Goal: Task Accomplishment & Management: Manage account settings

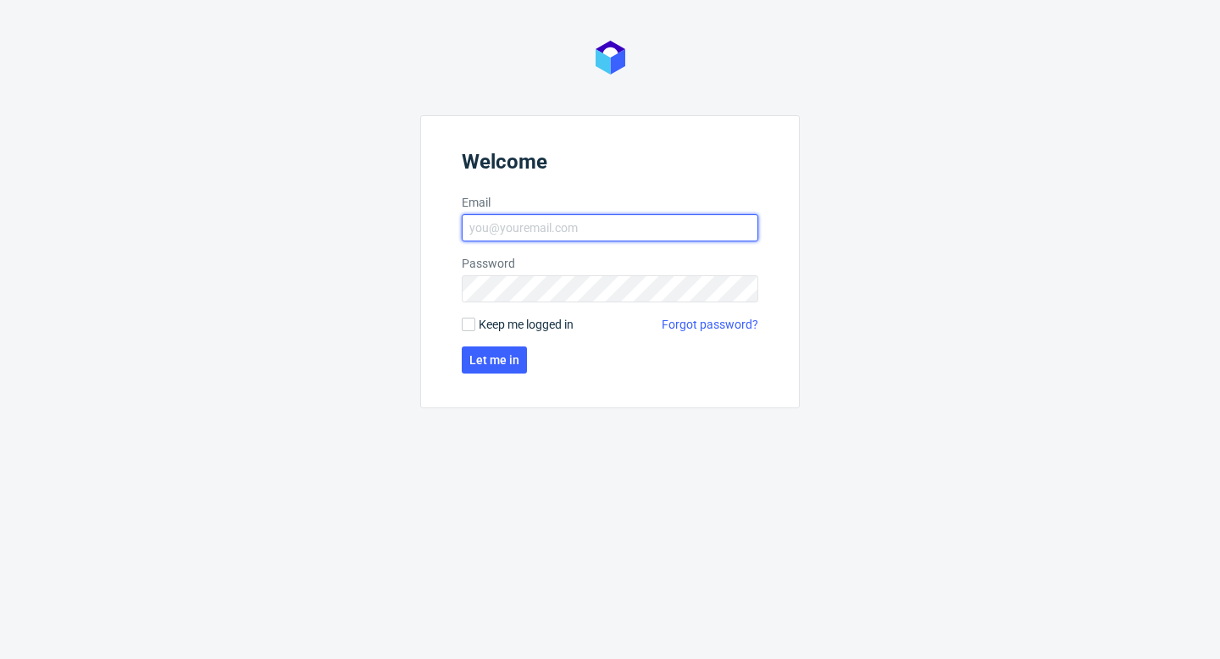
click at [635, 217] on input "Email" at bounding box center [610, 227] width 297 height 27
type input "[EMAIL_ADDRESS][PERSON_NAME][DOMAIN_NAME]"
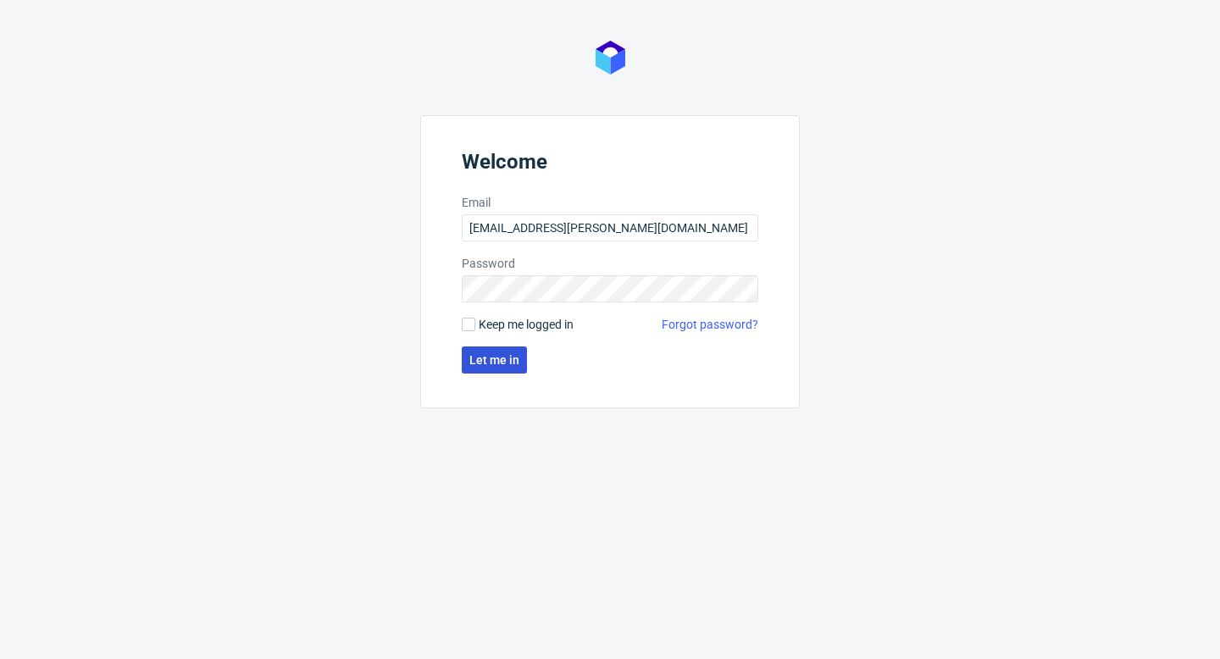
click at [494, 365] on span "Let me in" at bounding box center [494, 360] width 50 height 12
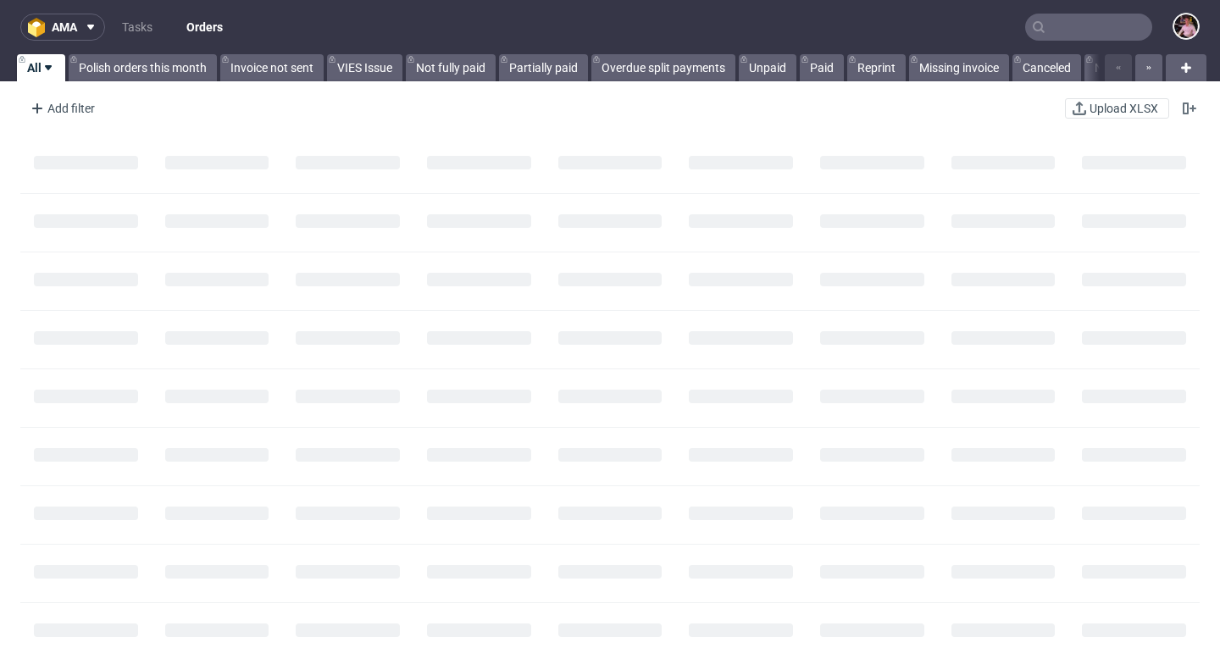
click at [1058, 34] on input "text" at bounding box center [1088, 27] width 127 height 27
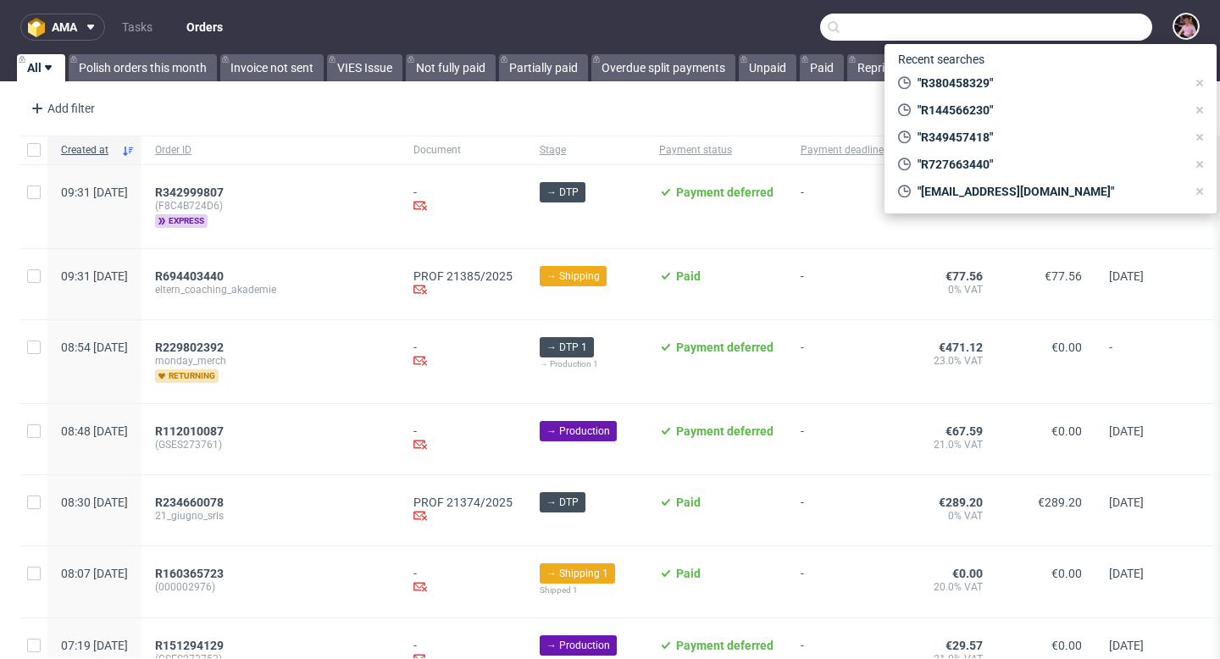
paste input "GSIT272045"
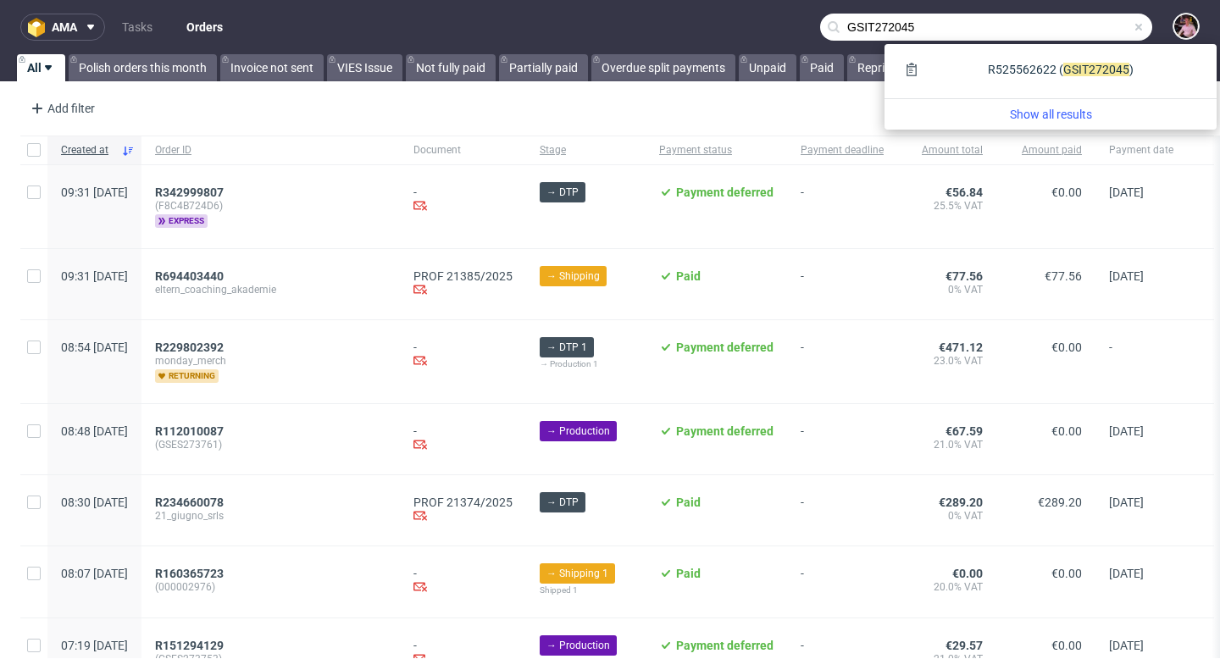
type input "GSIT272045"
click at [1140, 86] on div "R525562622 ( GSIT2 72045 )" at bounding box center [1050, 71] width 319 height 41
click at [1123, 69] on div "R525562622 ( GSIT2 72045 )" at bounding box center [1050, 69] width 305 height 31
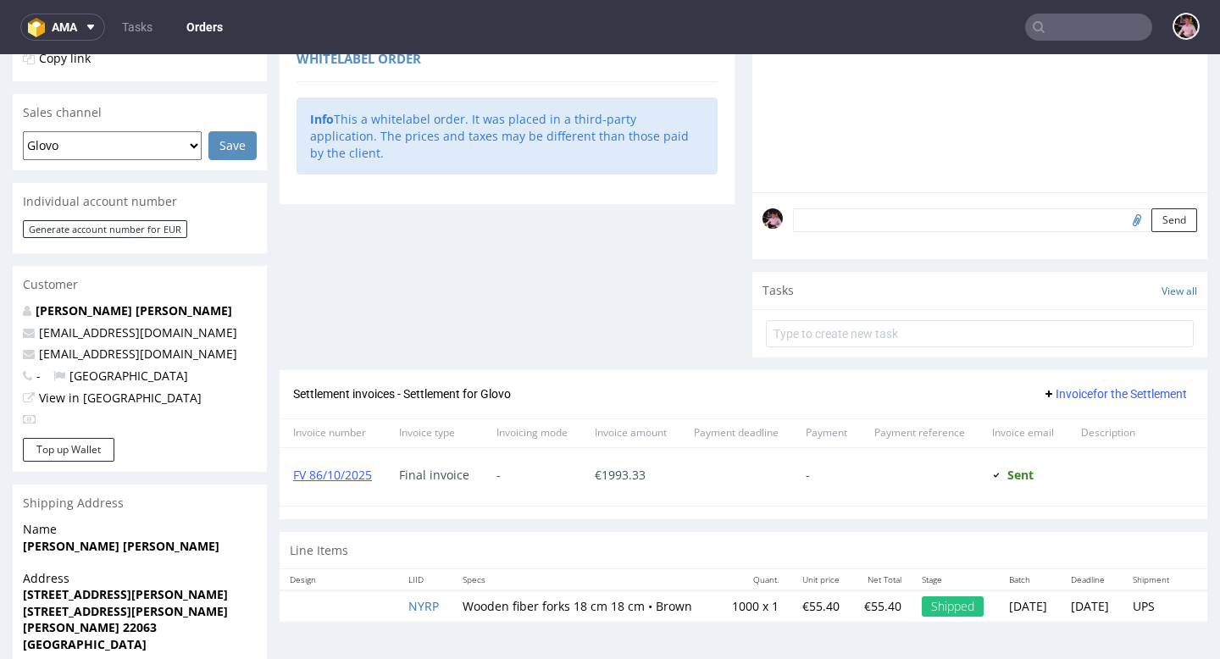
scroll to position [438, 0]
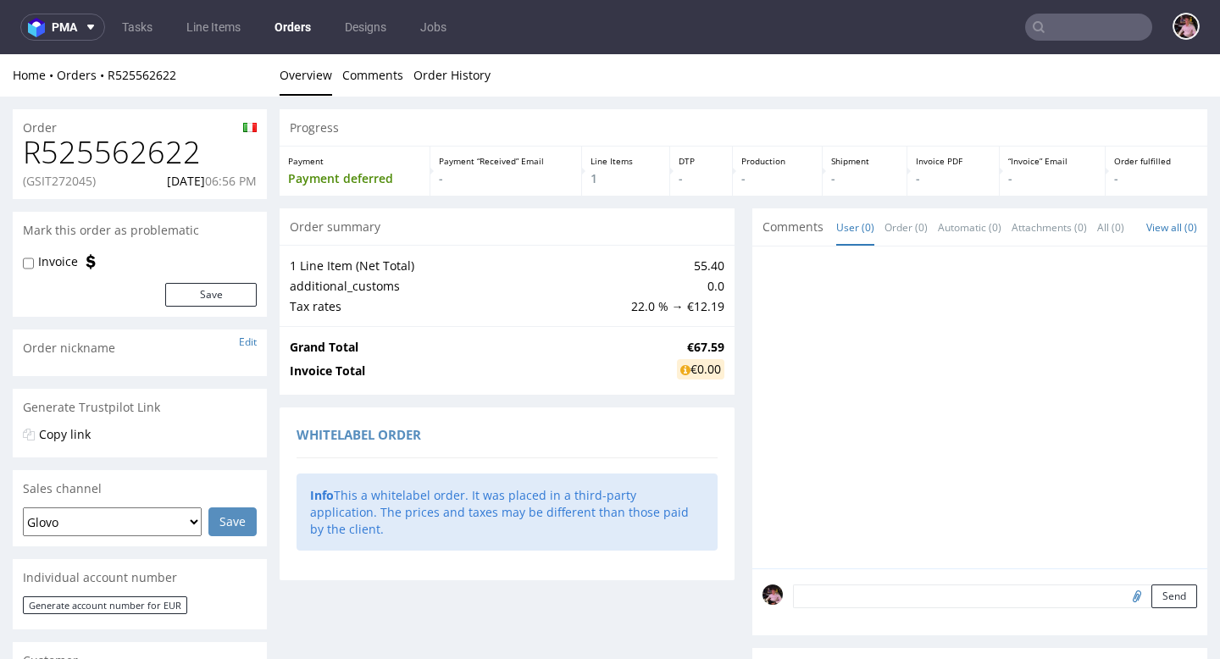
click at [92, 155] on h1 "R525562622" at bounding box center [140, 153] width 234 height 34
copy h1 "R525562622"
click at [70, 180] on p "(GSIT272045)" at bounding box center [59, 181] width 73 height 17
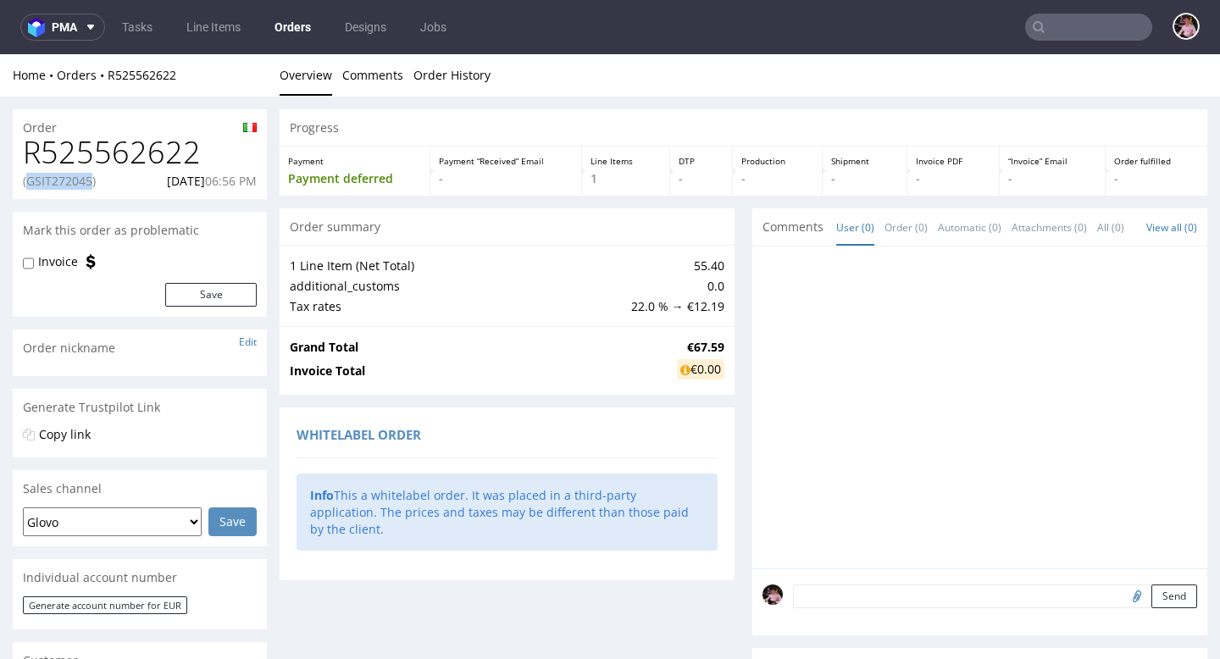
copy p "GSIT272045"
click at [153, 76] on link "R525562622" at bounding box center [142, 75] width 69 height 16
click at [137, 76] on link "R525562622" at bounding box center [142, 75] width 69 height 16
click at [128, 74] on link "R525562622" at bounding box center [142, 75] width 69 height 16
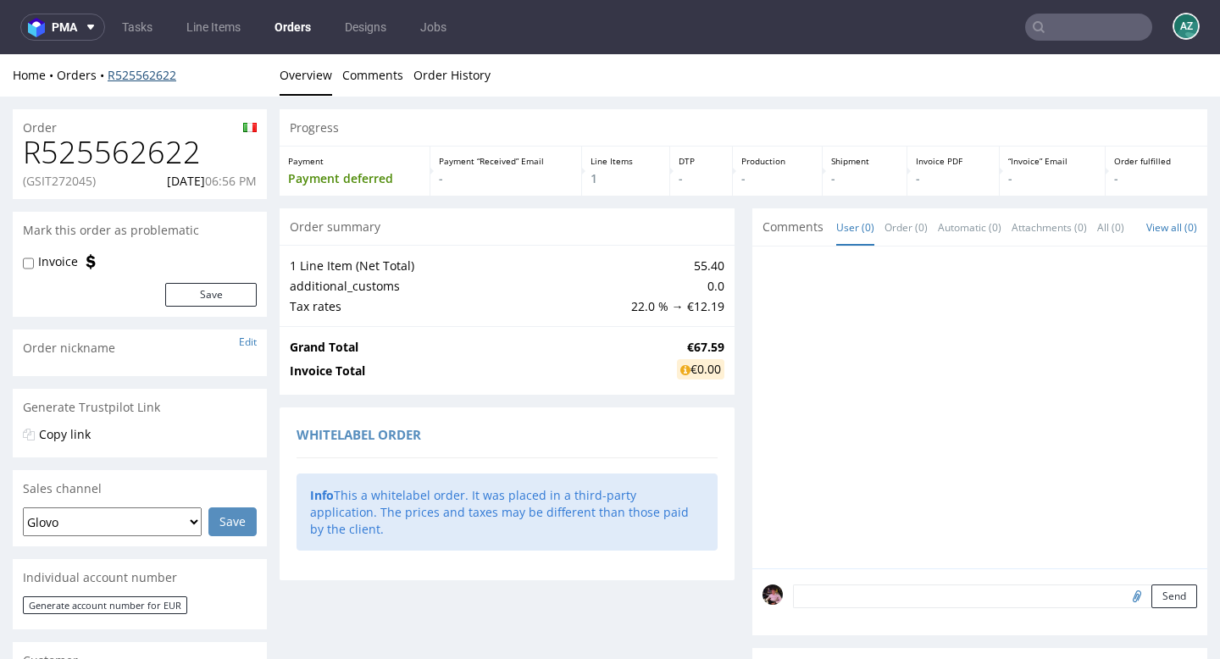
click at [130, 78] on link "R525562622" at bounding box center [142, 75] width 69 height 16
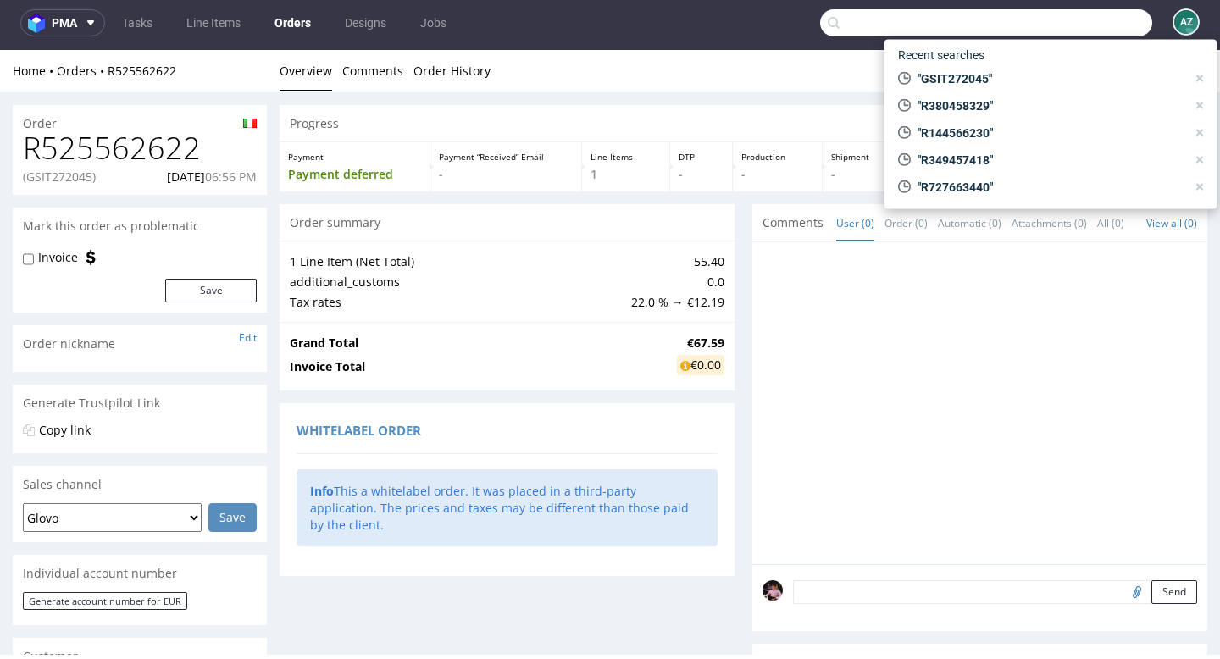
click at [1101, 31] on input "text" at bounding box center [986, 22] width 332 height 27
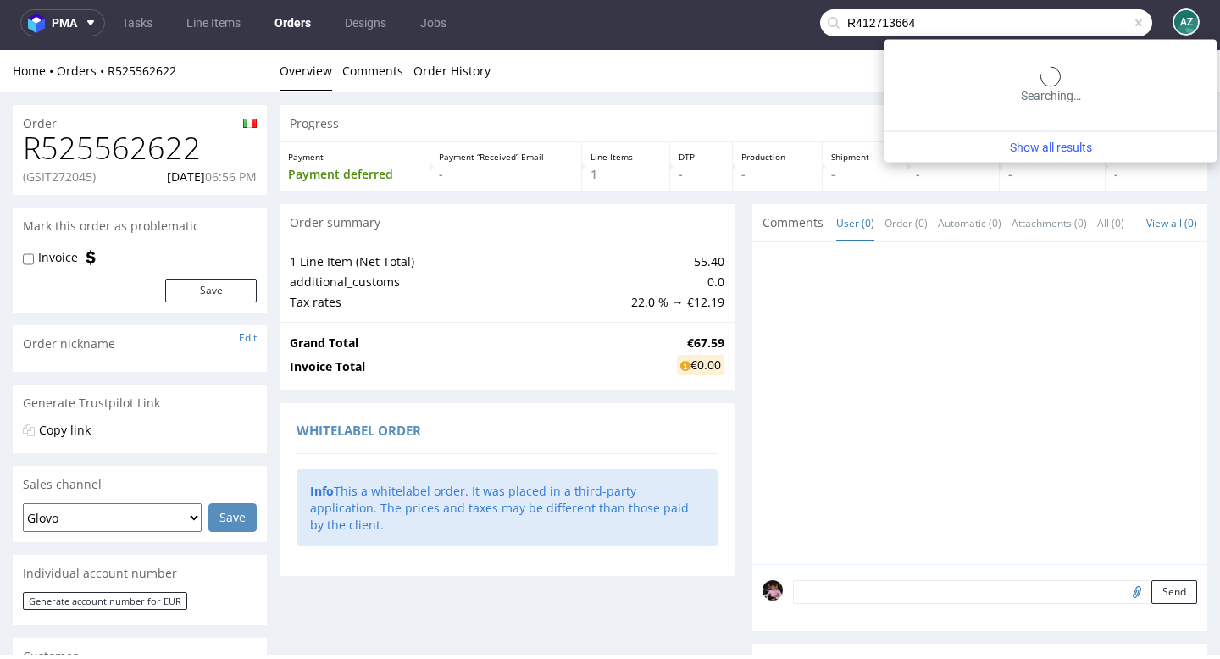
type input "R412713664"
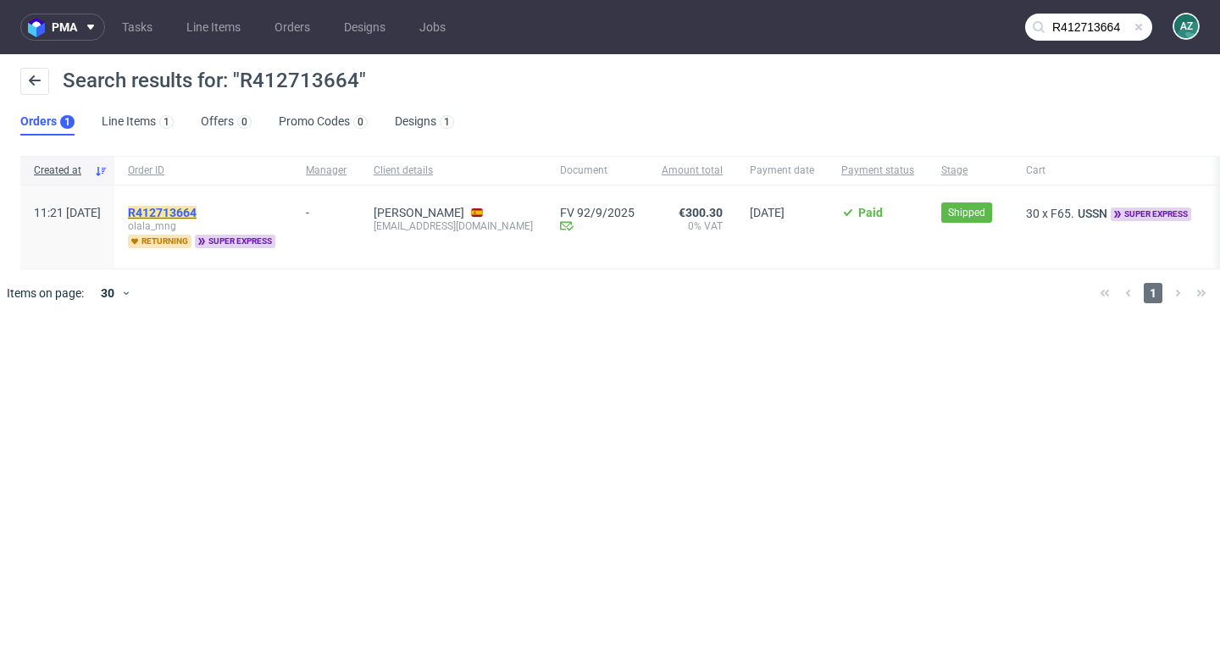
click at [197, 214] on mark "R412713664" at bounding box center [162, 213] width 69 height 14
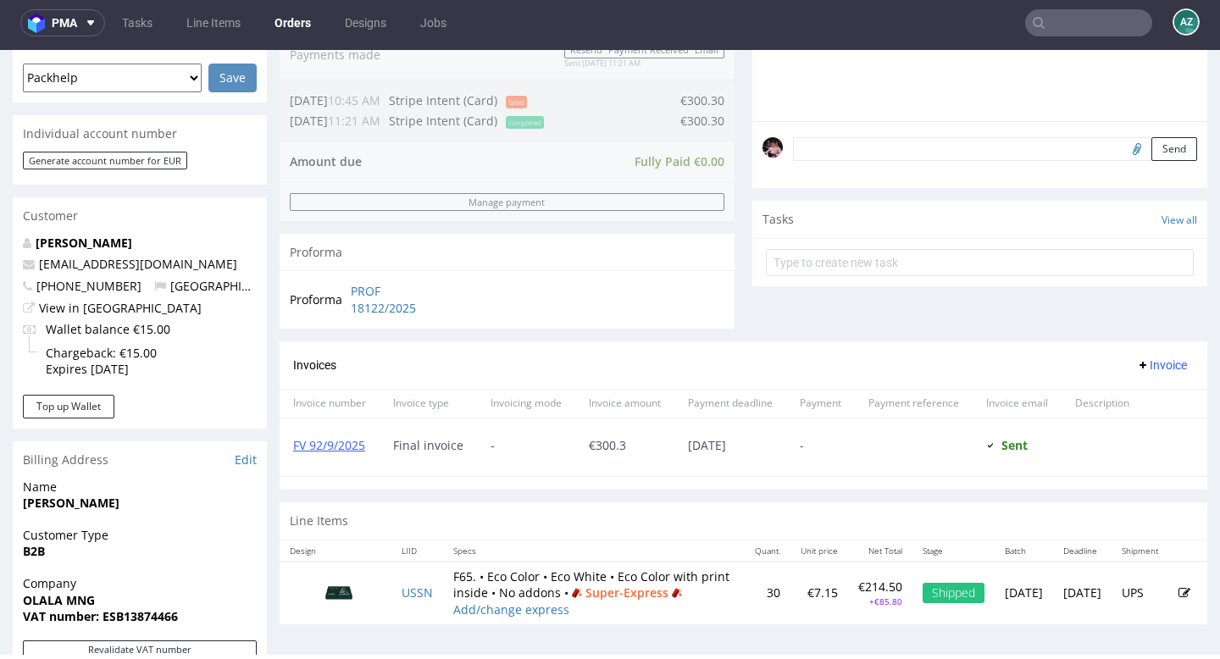
scroll to position [447, 0]
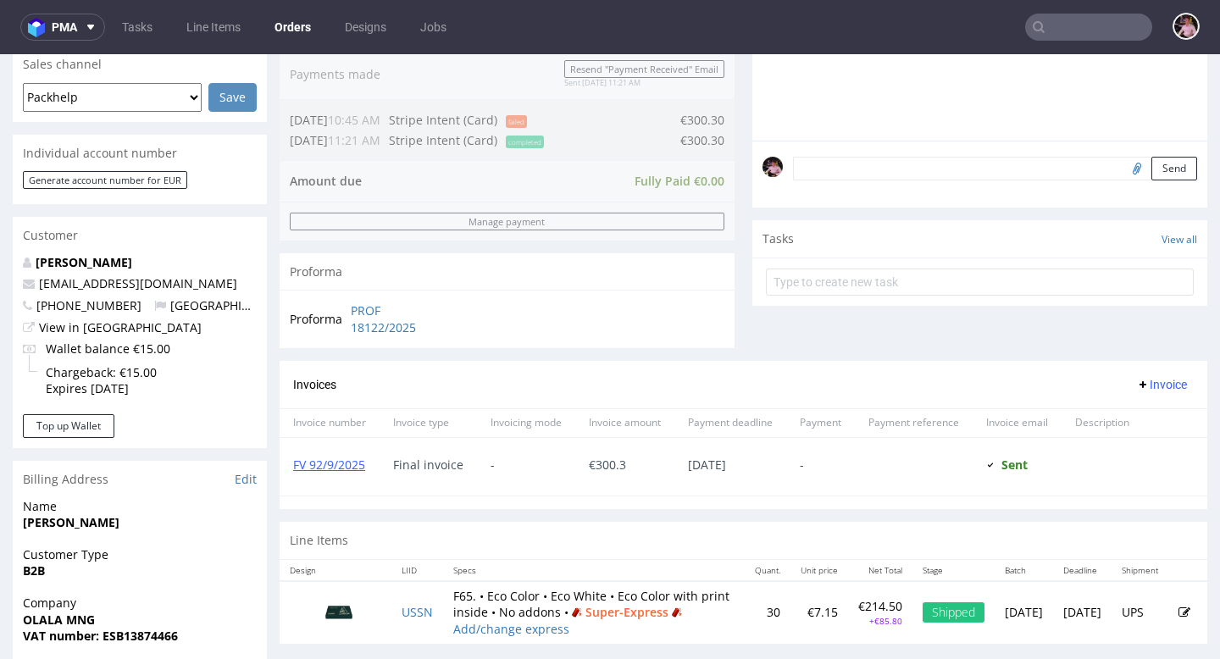
scroll to position [436, 0]
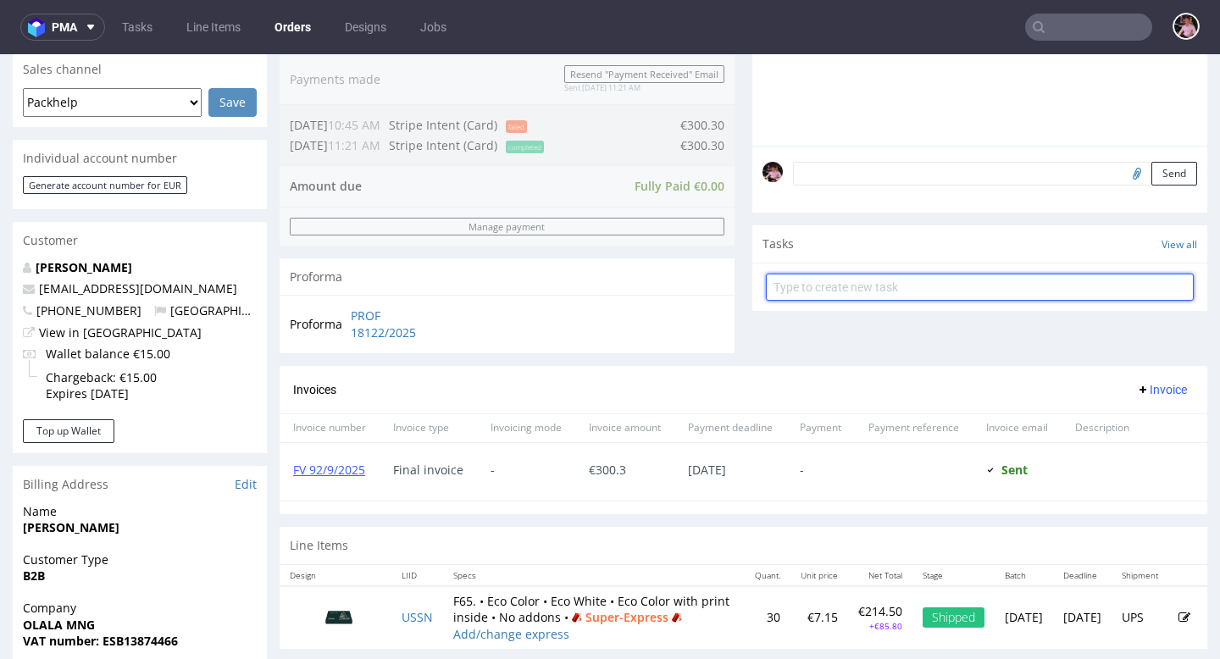
click at [860, 301] on input "text" at bounding box center [980, 287] width 428 height 27
type input "refund"
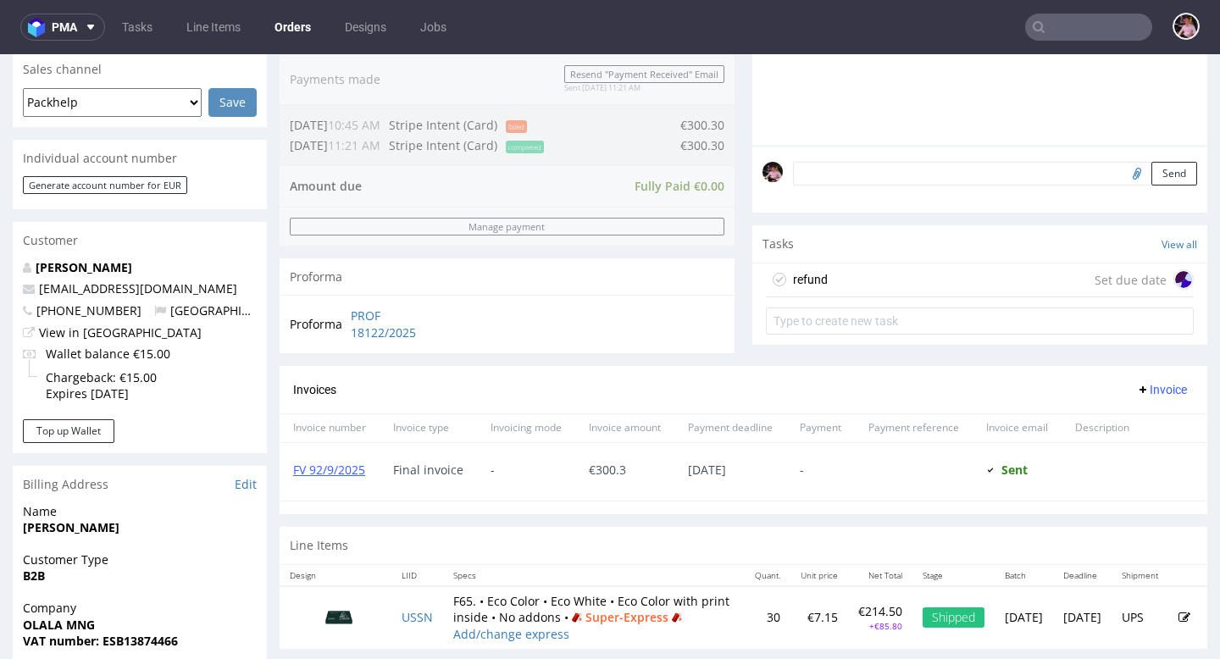
click at [909, 296] on div "refund Set due date" at bounding box center [980, 281] width 428 height 34
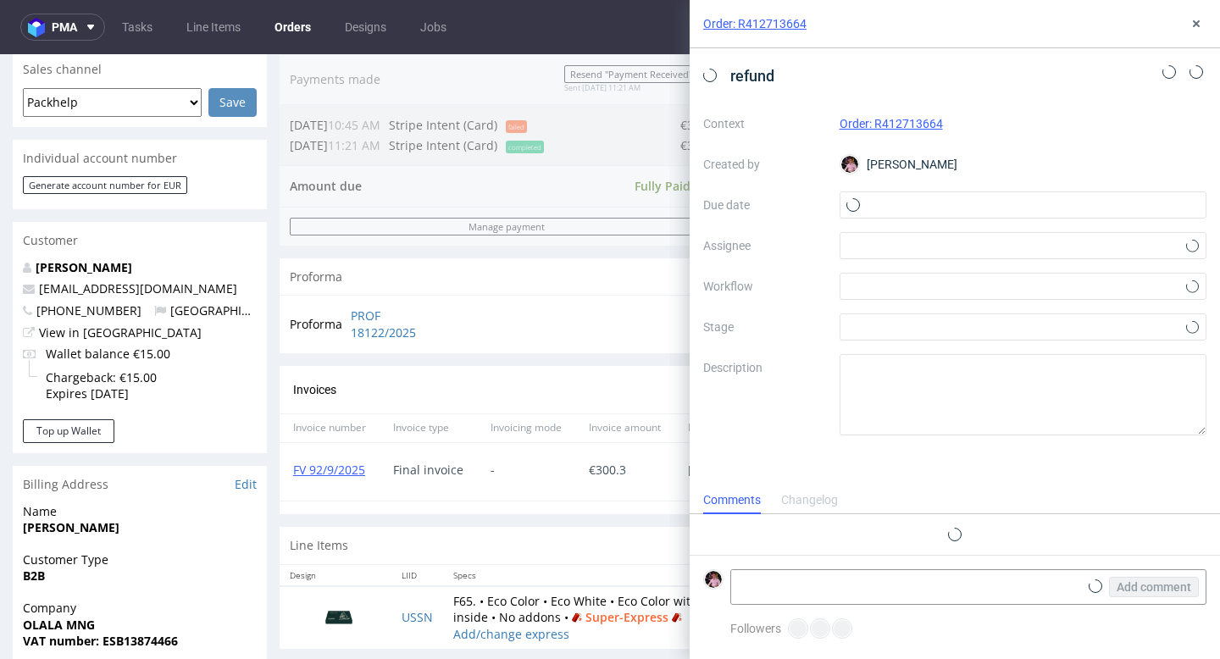
scroll to position [14, 0]
click at [900, 219] on div "Context Order: R412713664 Created by Aleks Ziemkowski Due date Assignee Workflo…" at bounding box center [954, 272] width 503 height 325
click at [891, 209] on input "text" at bounding box center [1024, 204] width 368 height 27
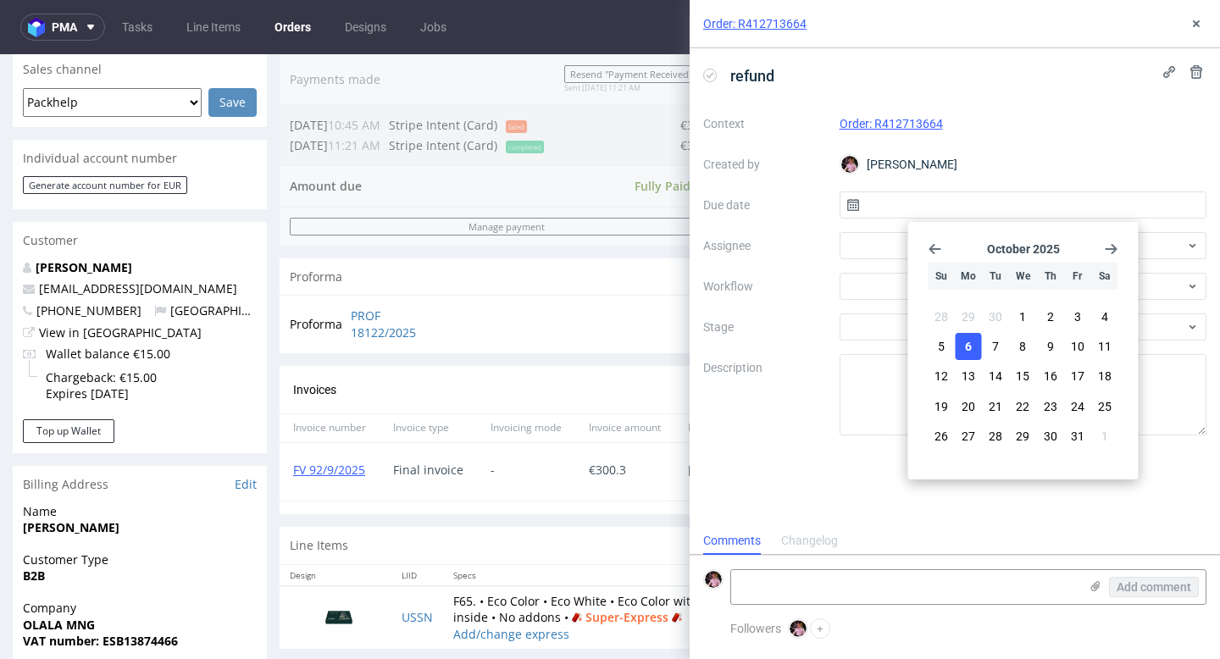
click at [972, 346] on button "6" at bounding box center [969, 346] width 26 height 27
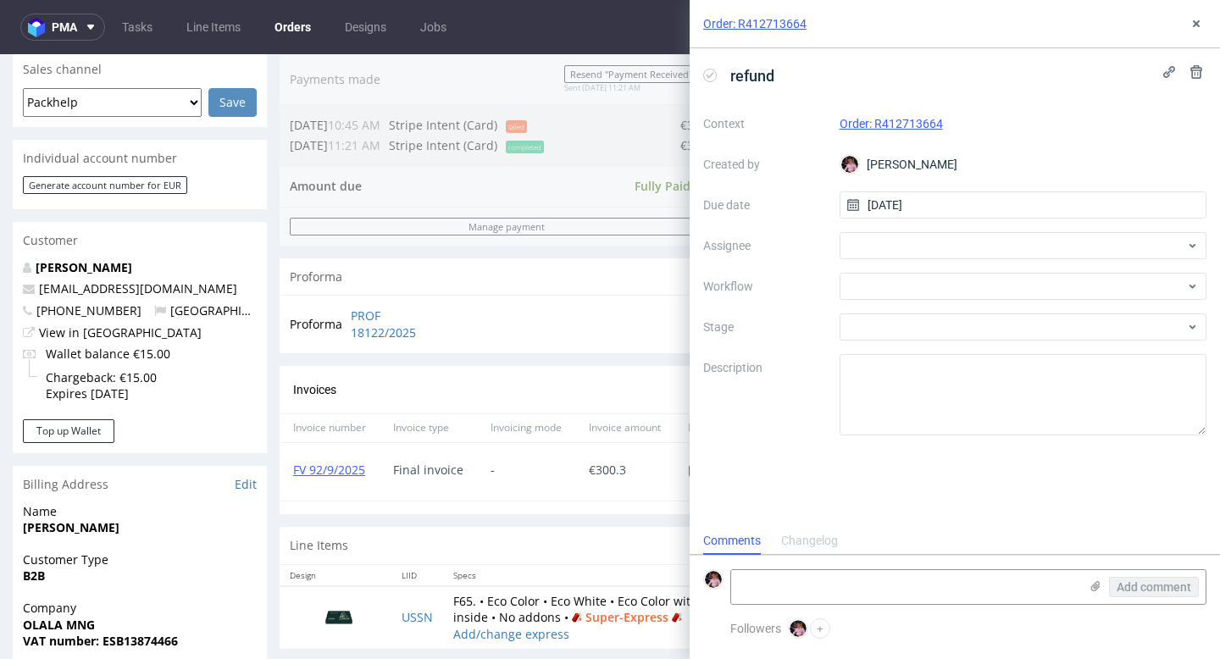
type input "06/10/2025"
click at [896, 248] on div at bounding box center [1024, 245] width 368 height 27
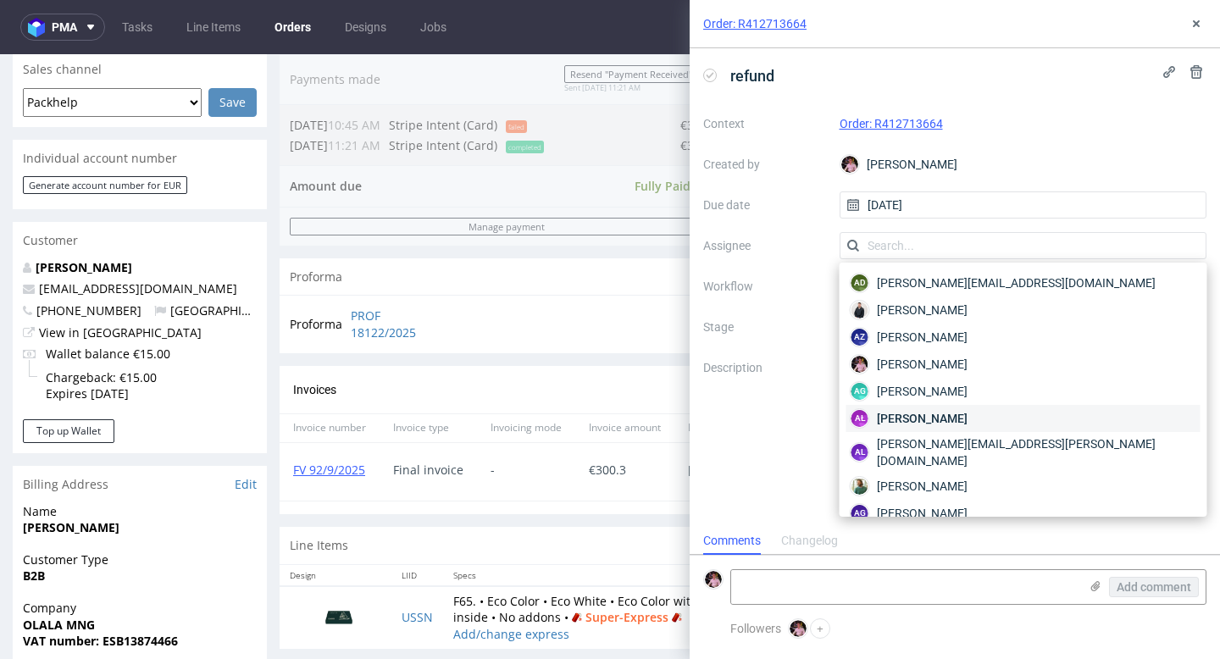
click at [917, 418] on span "Aleksandra Łętowska" at bounding box center [922, 418] width 91 height 17
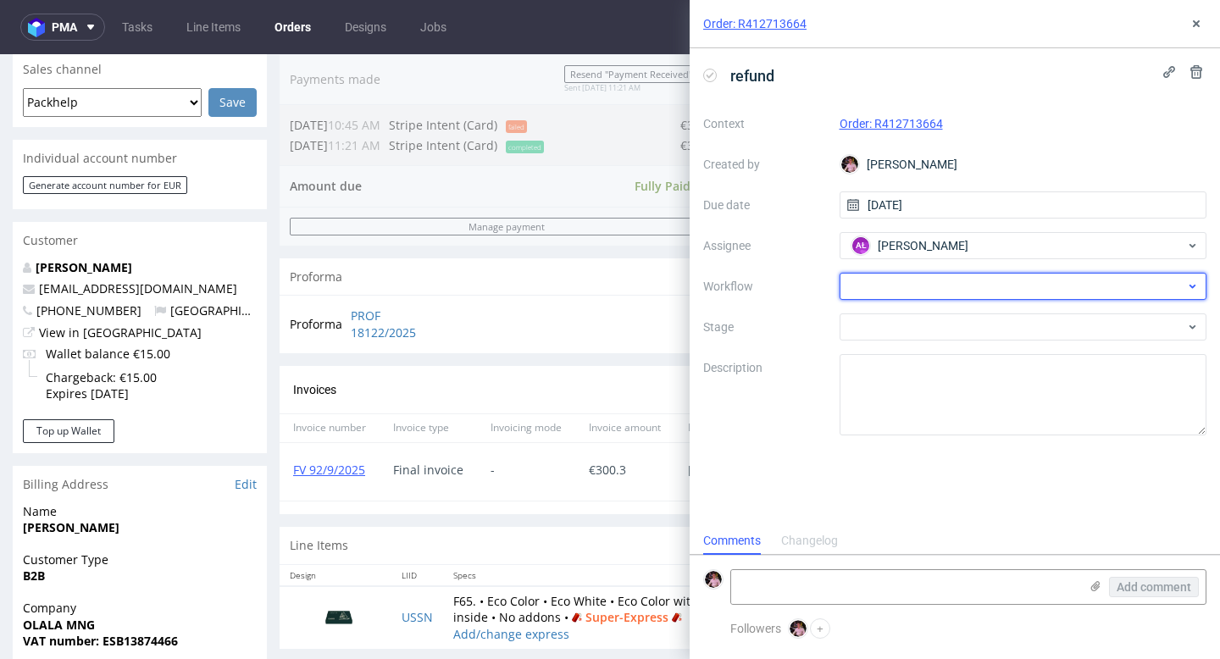
click at [872, 286] on div at bounding box center [1024, 286] width 368 height 27
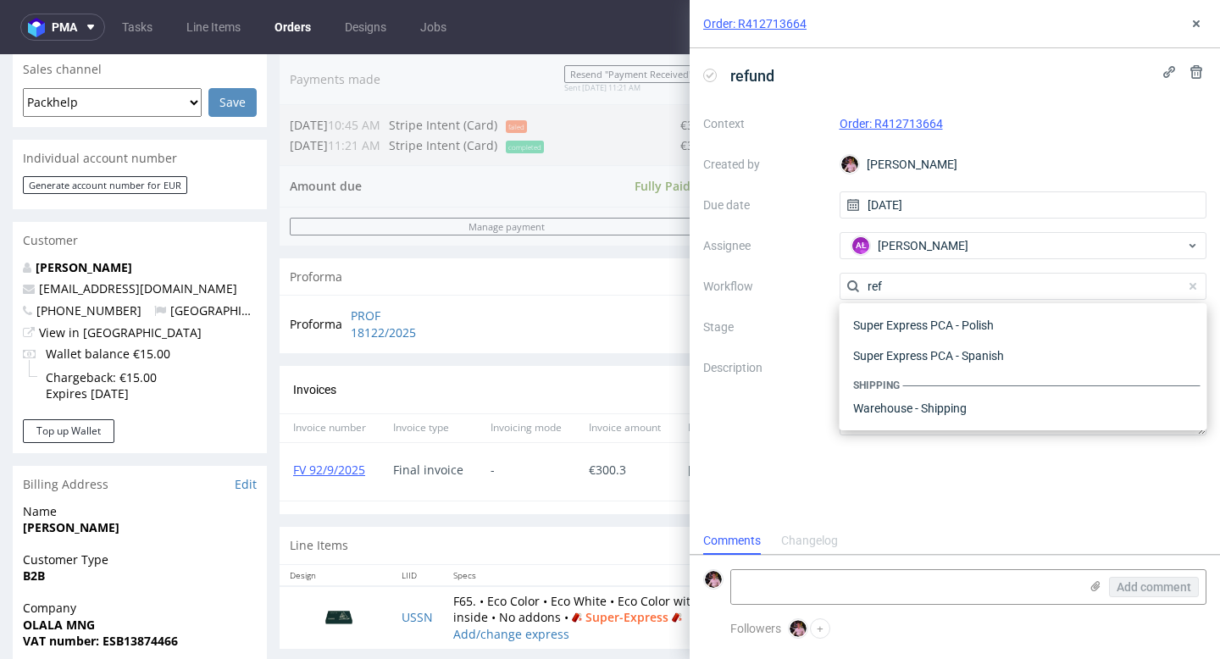
scroll to position [92, 0]
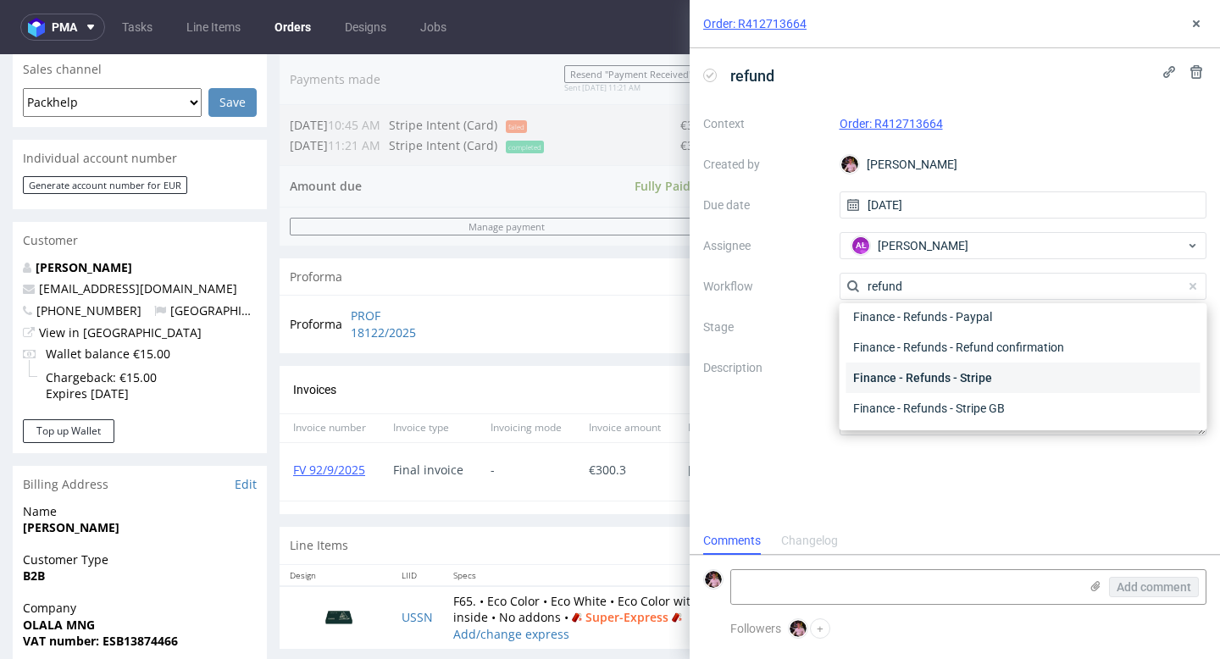
type input "refund"
click at [923, 369] on div "Finance - Refunds - Stripe" at bounding box center [1023, 378] width 354 height 31
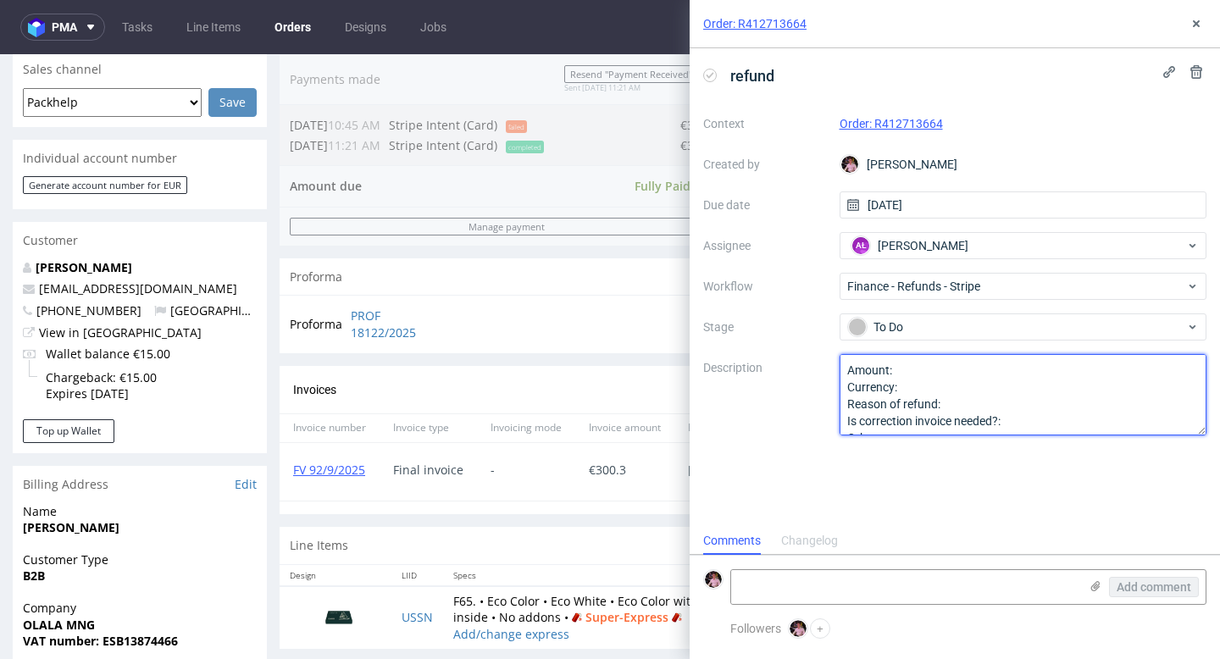
click at [921, 366] on textarea "Amount: Currency: Reason of refund: Is correction invoice needed?: Other:" at bounding box center [1024, 394] width 368 height 81
click at [916, 376] on textarea "Amount: Currency: Reason of refund: Is correction invoice needed?: Other:" at bounding box center [1024, 394] width 368 height 81
click at [913, 385] on textarea "Amount: Currency: Reason of refund: Is correction invoice needed?: Other:" at bounding box center [1024, 394] width 368 height 81
click at [950, 406] on textarea "Amount: Currency: Reason of refund: Is correction invoice needed?: Other:" at bounding box center [1024, 394] width 368 height 81
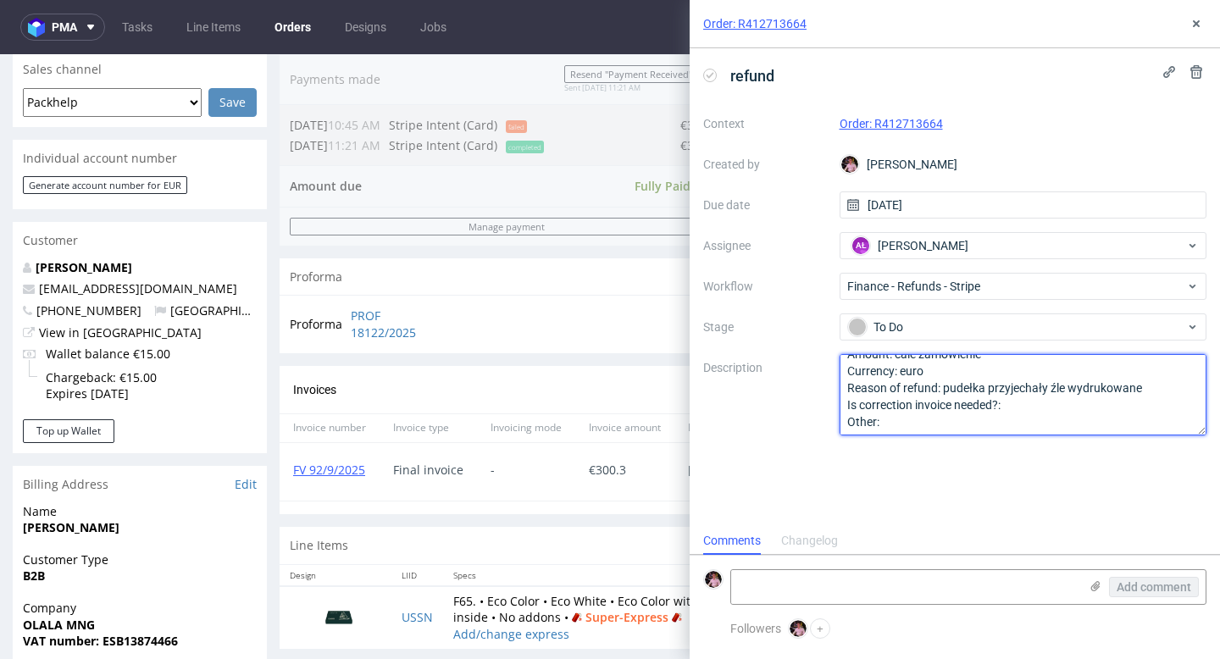
click at [1036, 407] on textarea "Amount: cale zamowienie Currency: euro Reason of refund: pudełka przyjechały Is…" at bounding box center [1024, 394] width 368 height 81
type textarea "Amount: cale zamowienie Currency: euro Reason of refund: pudełka przyjechały źl…"
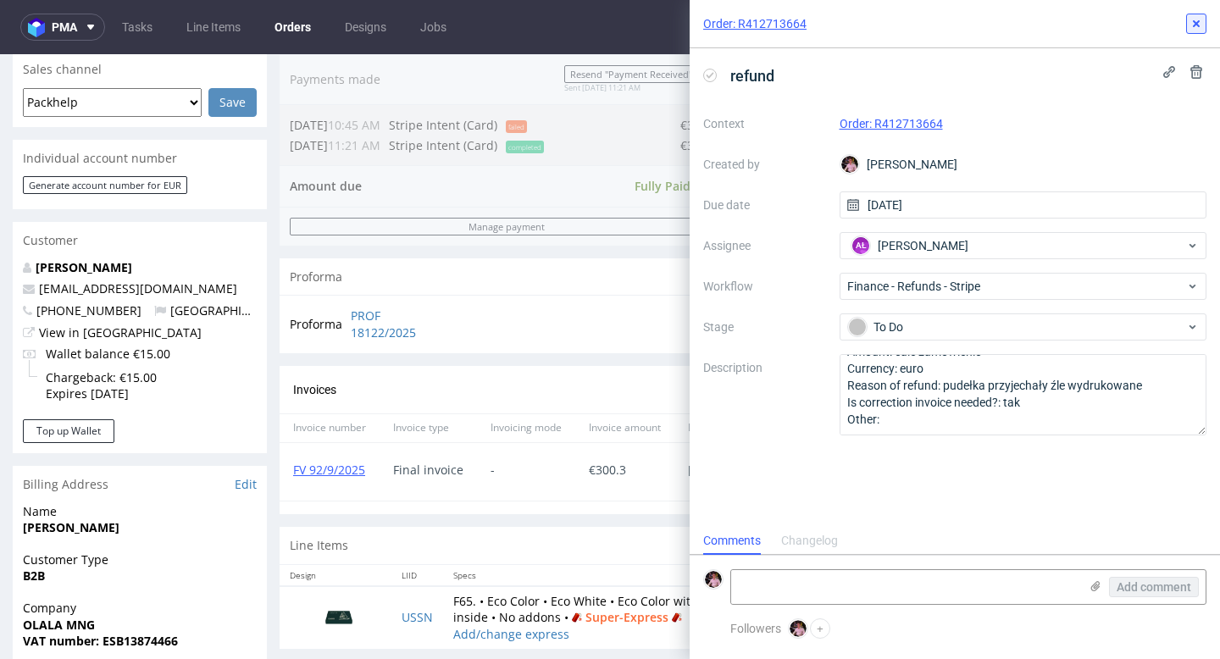
click at [1194, 25] on use at bounding box center [1196, 23] width 7 height 7
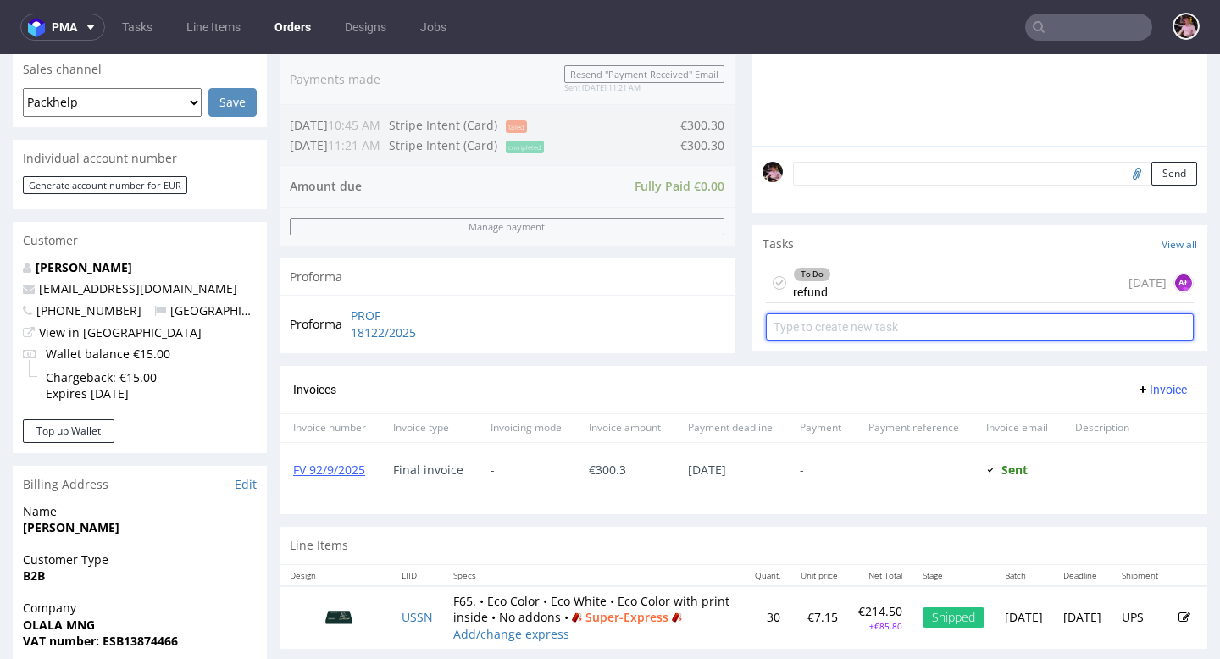
click at [900, 341] on input "text" at bounding box center [980, 327] width 428 height 27
type input "correction invoice"
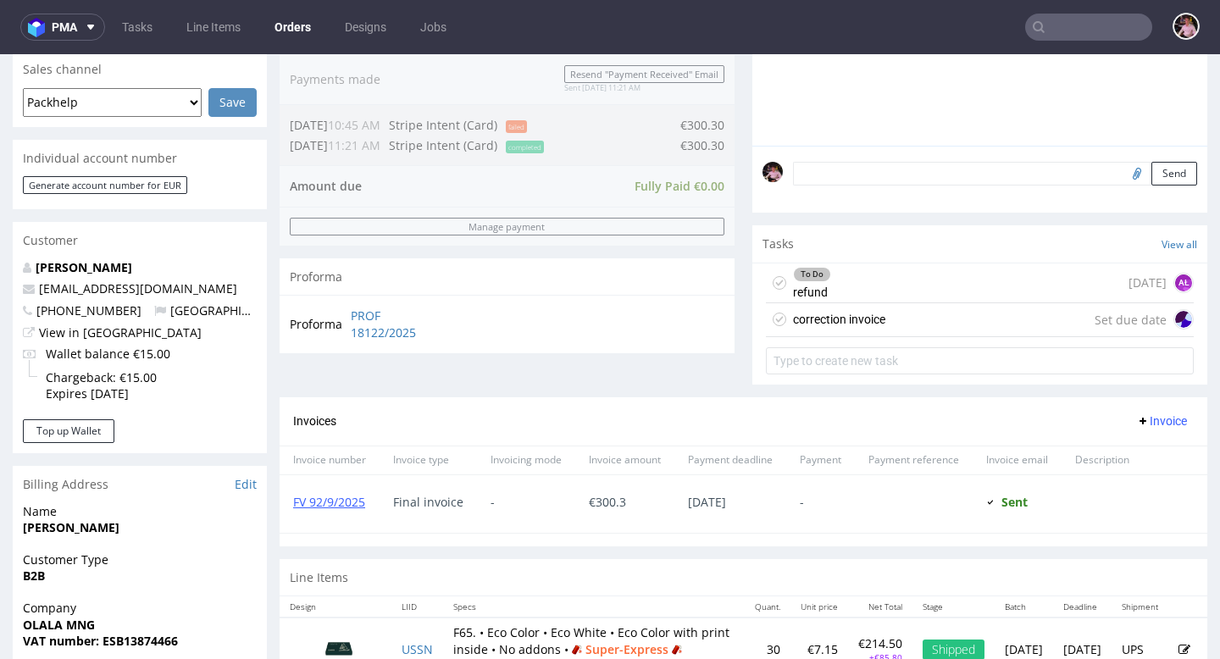
click at [908, 337] on div "correction invoice Set due date" at bounding box center [980, 320] width 428 height 34
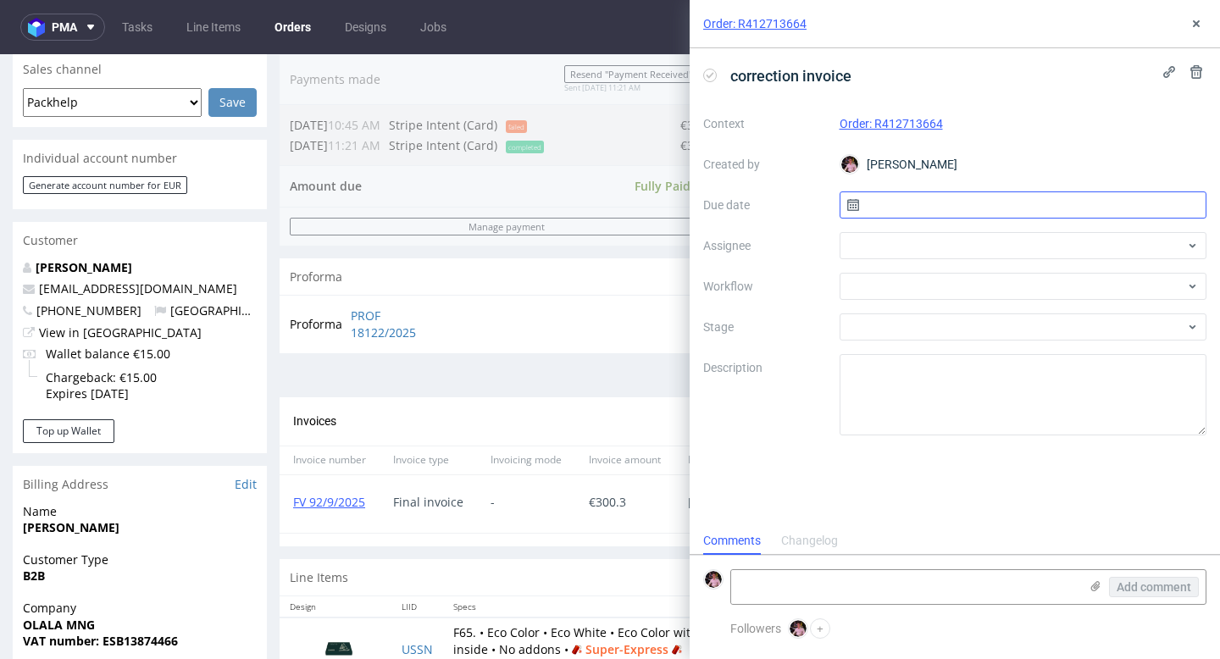
scroll to position [14, 0]
click at [903, 209] on input "text" at bounding box center [1024, 204] width 368 height 27
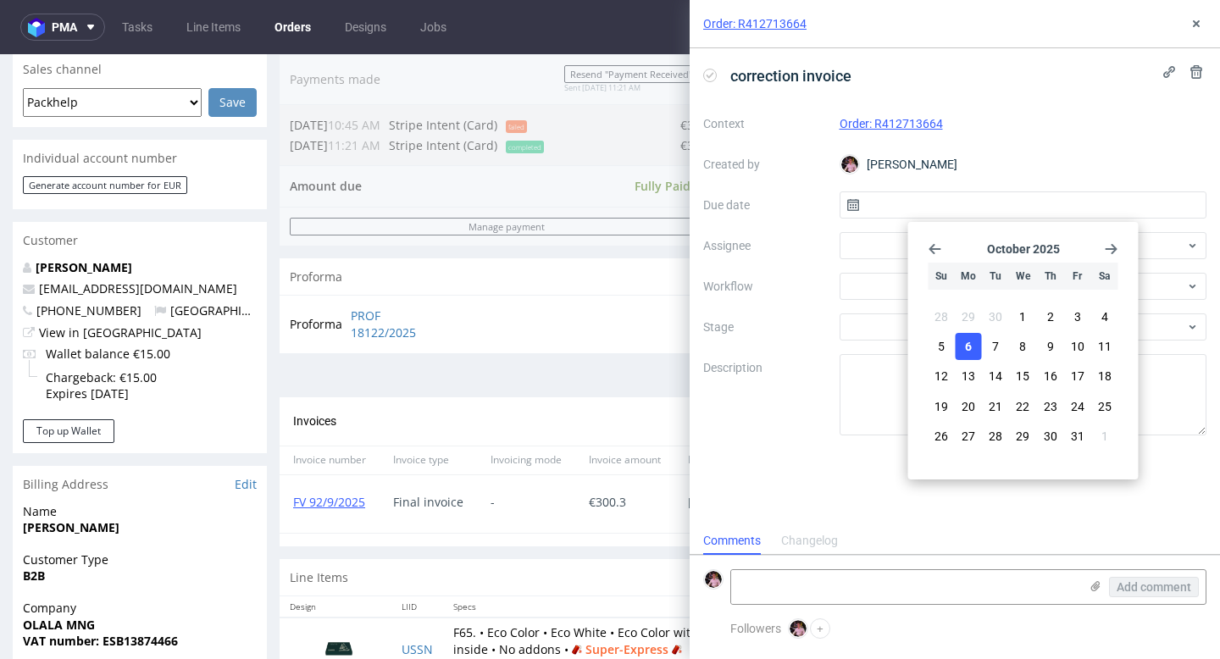
click at [968, 347] on span "6" at bounding box center [968, 346] width 7 height 17
type input "06/10/2025"
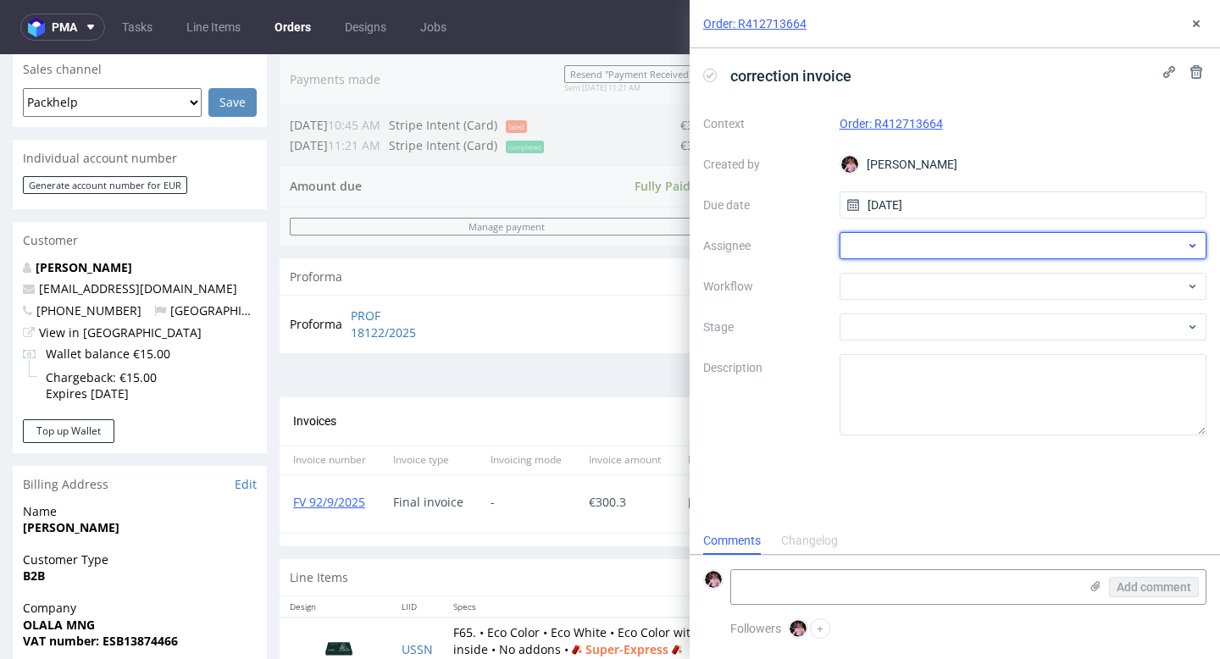
click at [927, 242] on div at bounding box center [1024, 245] width 368 height 27
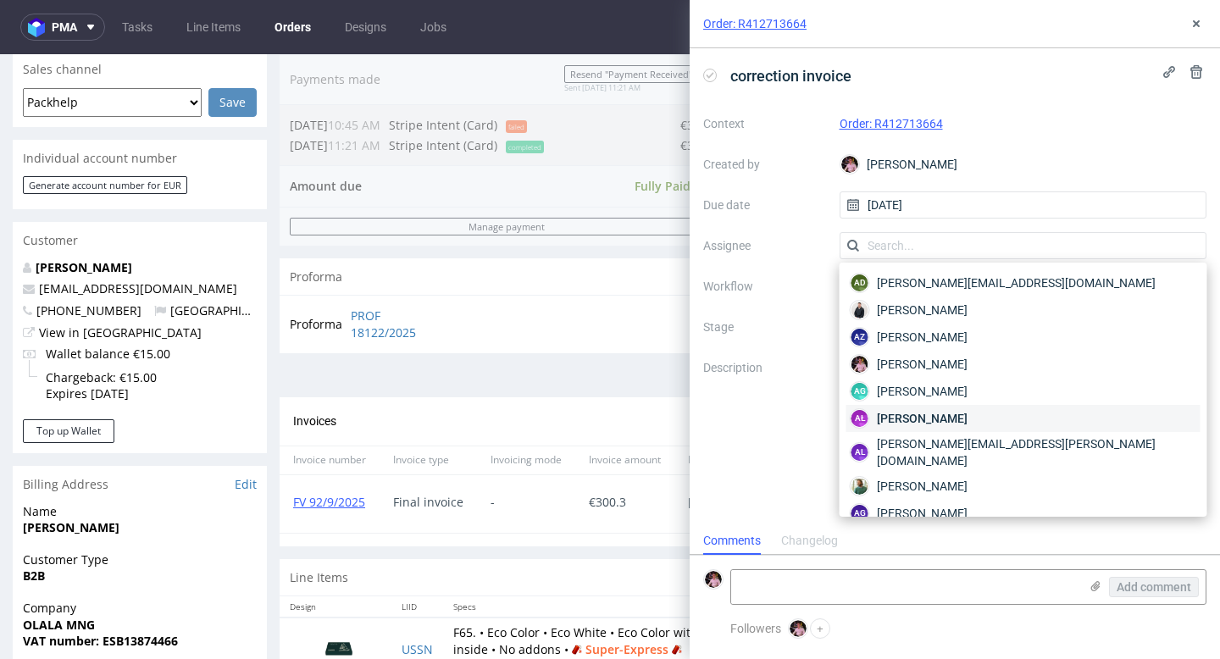
click at [948, 412] on span "Aleksandra Łętowska" at bounding box center [922, 418] width 91 height 17
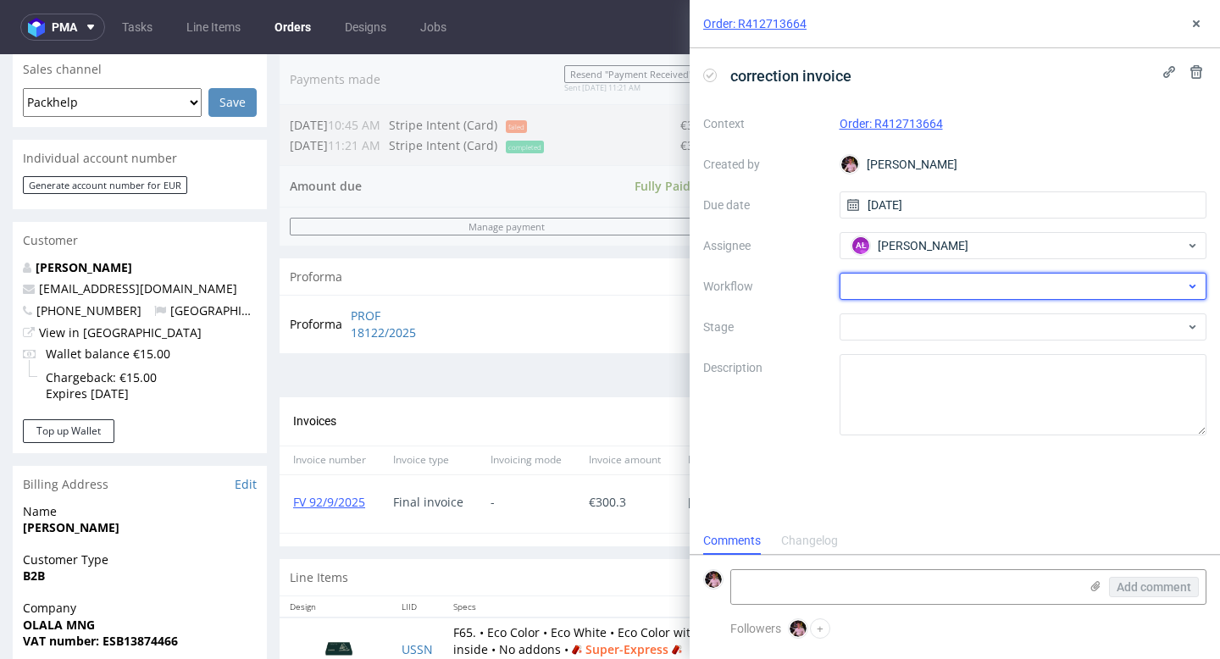
click at [921, 280] on div at bounding box center [1024, 286] width 368 height 27
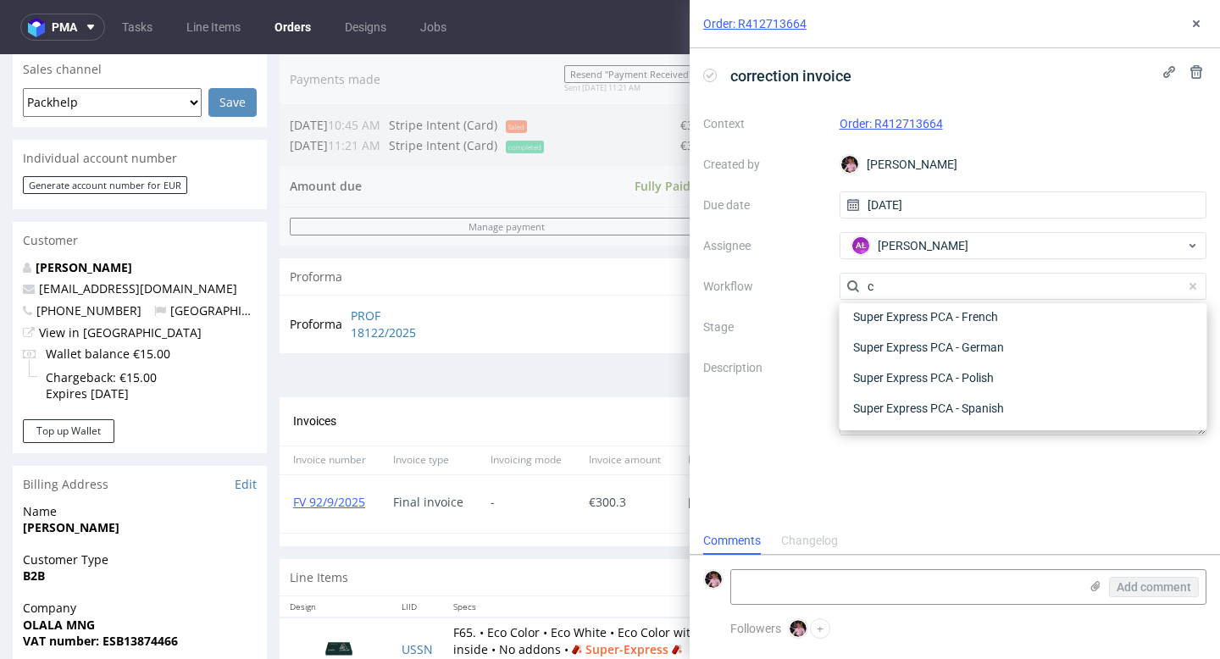
scroll to position [0, 0]
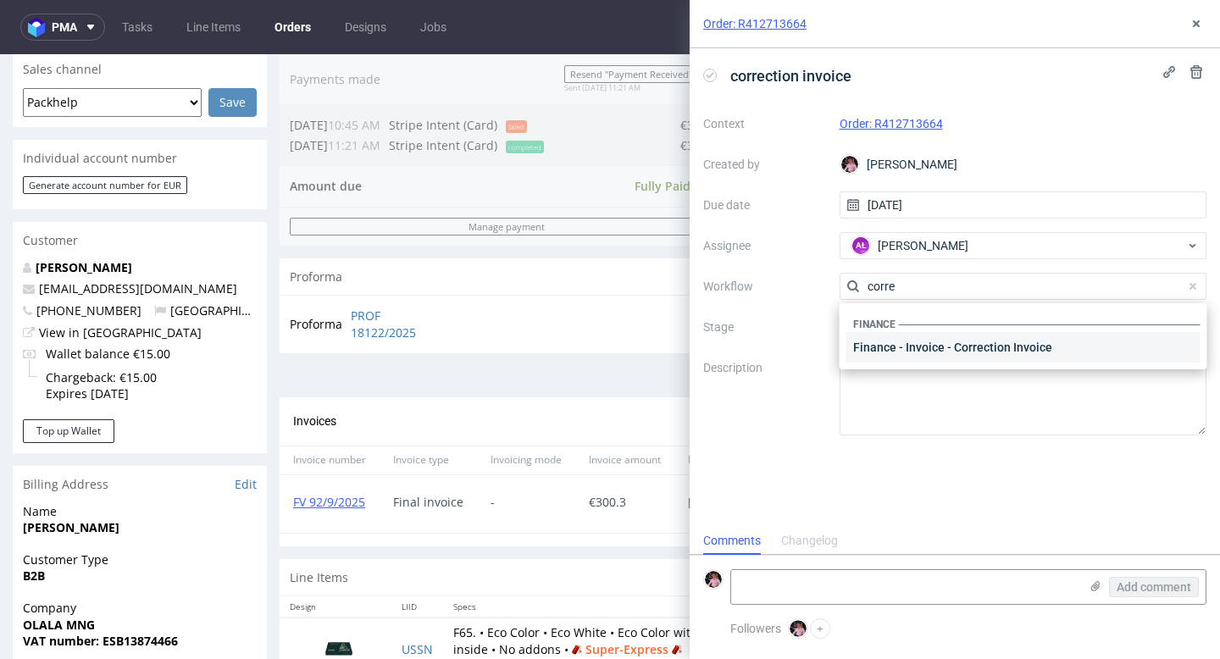
type input "corre"
click at [940, 351] on div "Finance - Invoice - Correction Invoice" at bounding box center [1023, 347] width 354 height 31
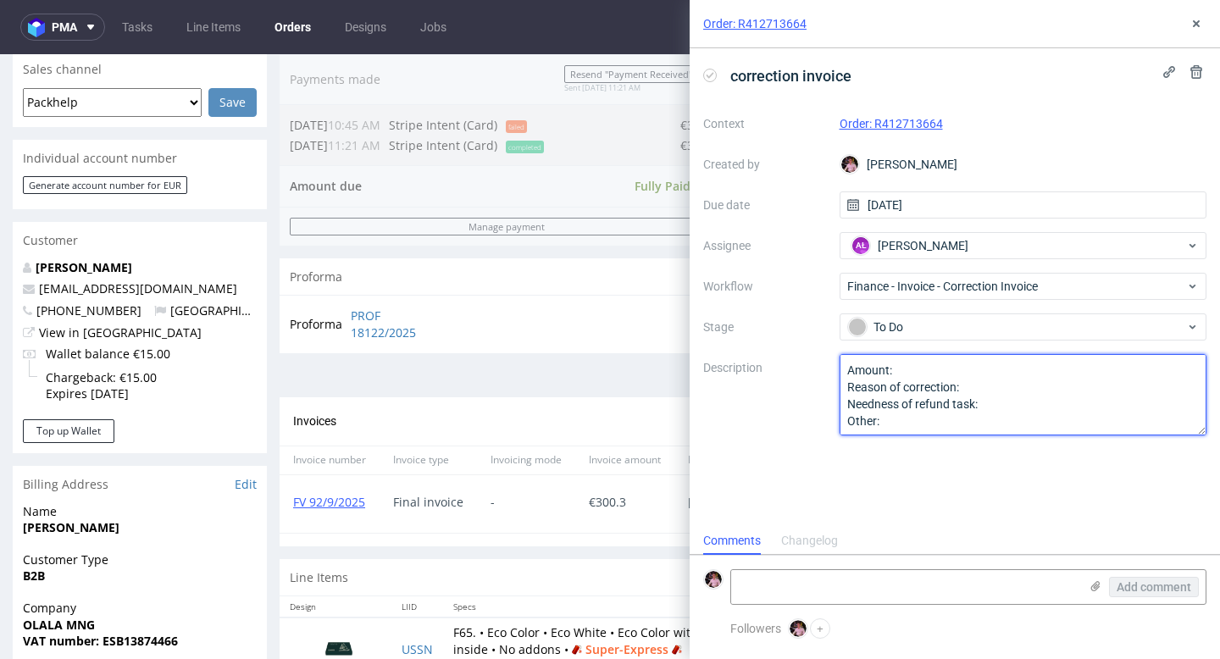
click at [913, 366] on textarea "Amount: Reason of correction: Needness of refund task: Other:" at bounding box center [1024, 394] width 368 height 81
type textarea "Amount: jak w refundzie, dzieki Reason of correction: Needness of refund task: …"
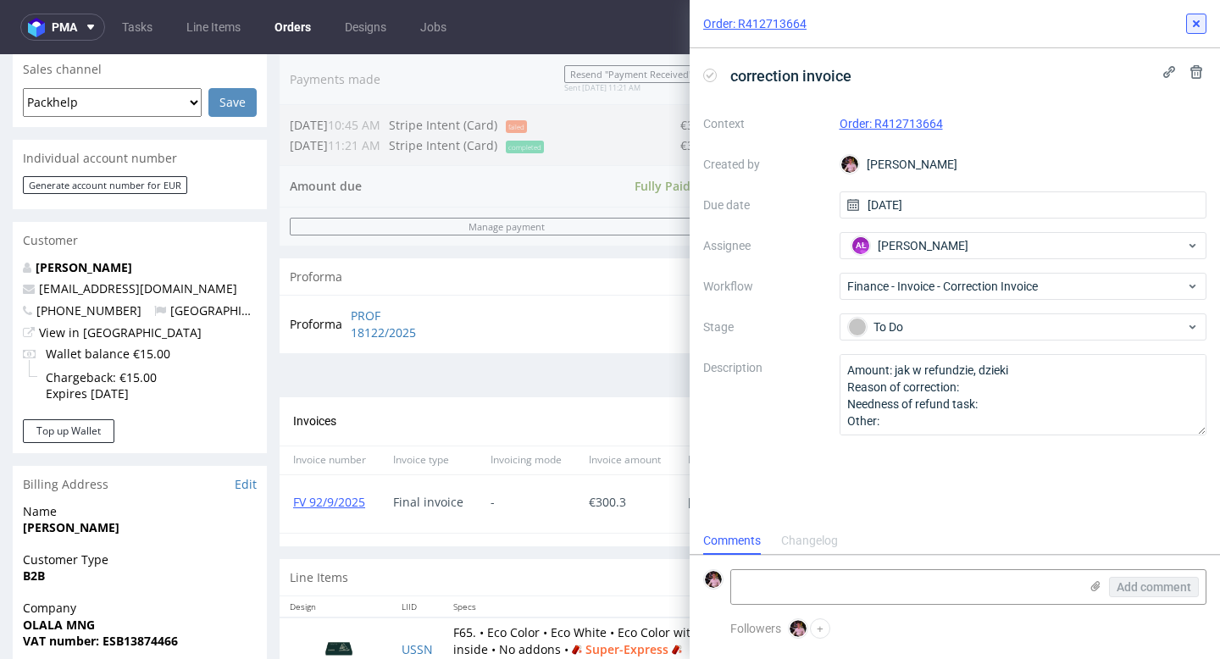
click at [1195, 28] on icon at bounding box center [1197, 24] width 14 height 14
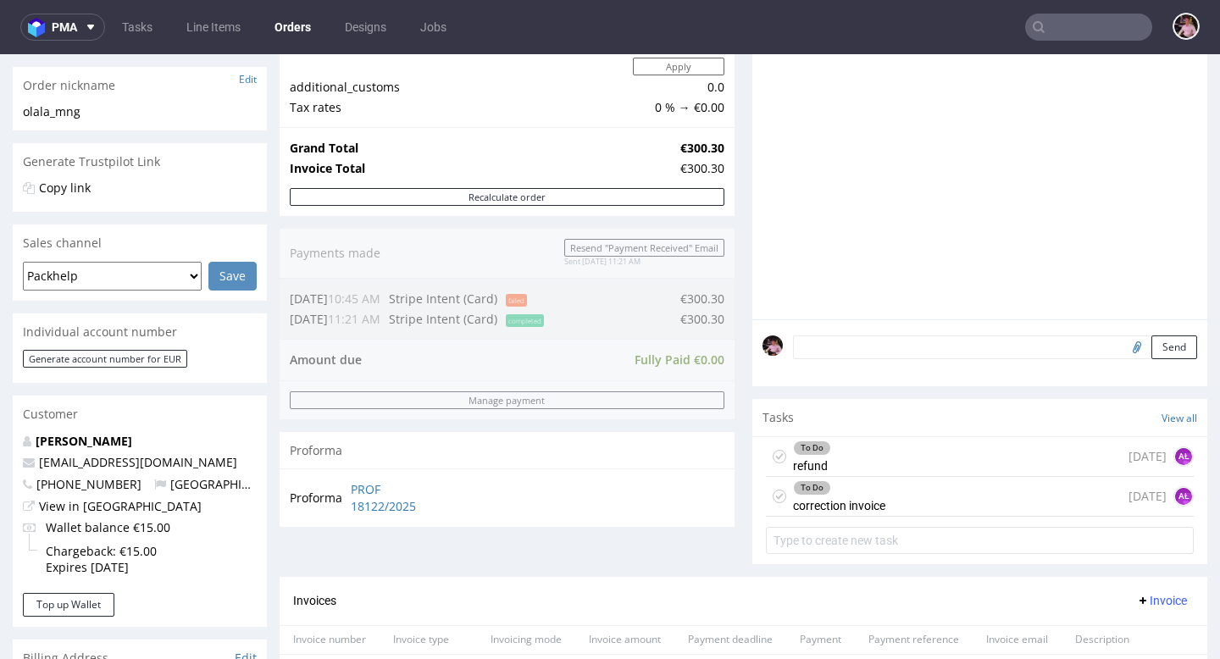
scroll to position [103, 0]
